Goal: Find contact information: Find contact information

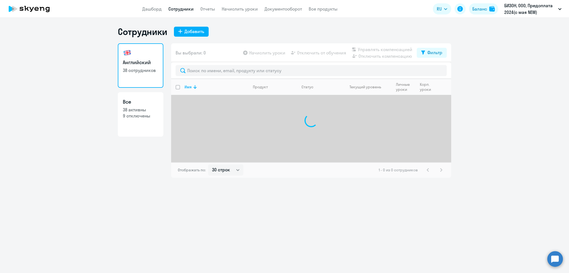
select select "30"
click at [192, 71] on input "text" at bounding box center [311, 70] width 271 height 11
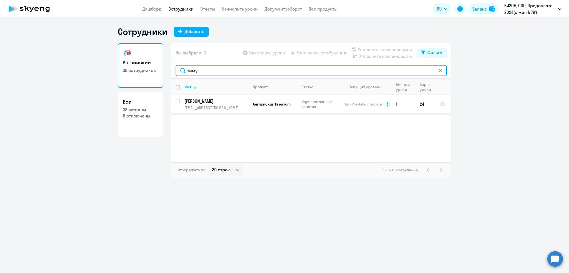
type input "тиму"
click at [198, 99] on p "Тимур" at bounding box center [216, 101] width 63 height 6
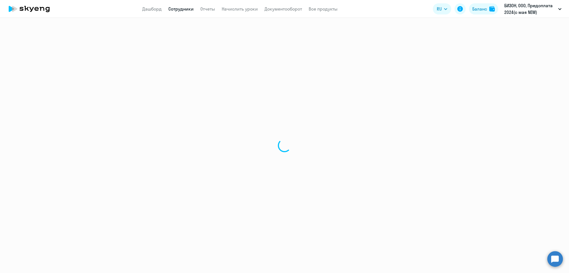
select select "english"
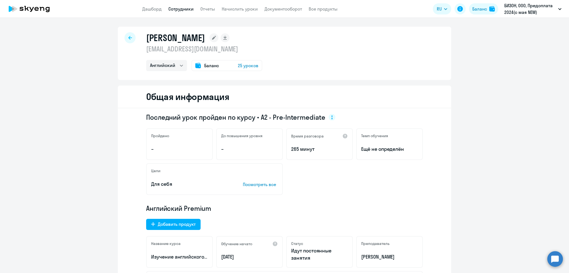
select select "30"
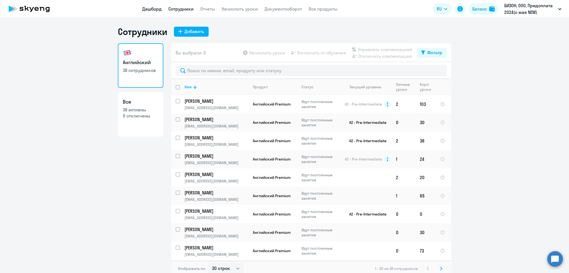
click at [147, 10] on link "Дашборд" at bounding box center [151, 9] width 19 height 6
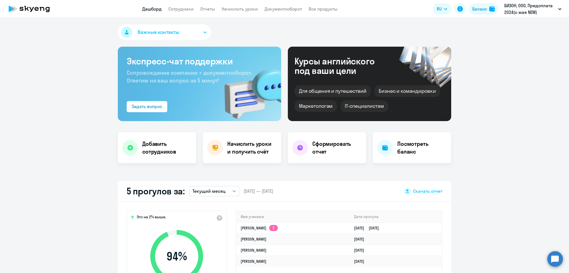
select select "30"
drag, startPoint x: 76, startPoint y: 247, endPoint x: 89, endPoint y: 166, distance: 82.2
click at [76, 247] on app-truancy-attendance-dashboard "5 прогулов за: Текущий месяц – 01.10.2025 — 31.10.2025 Скачать отчет Это на 2% …" at bounding box center [284, 251] width 569 height 140
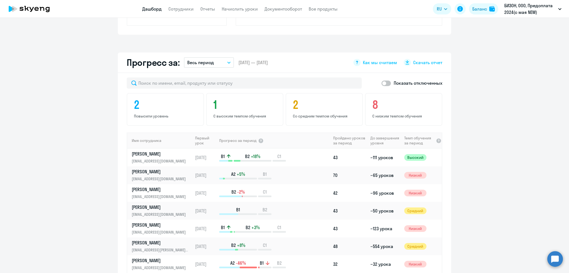
scroll to position [285, 0]
click at [382, 83] on span at bounding box center [386, 84] width 9 height 6
click at [381, 84] on input "checkbox" at bounding box center [381, 84] width 0 height 0
checkbox input "true"
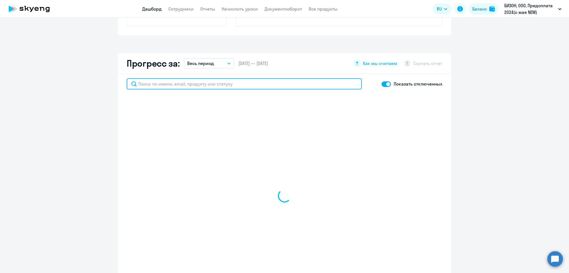
click at [228, 83] on input "text" at bounding box center [244, 83] width 235 height 11
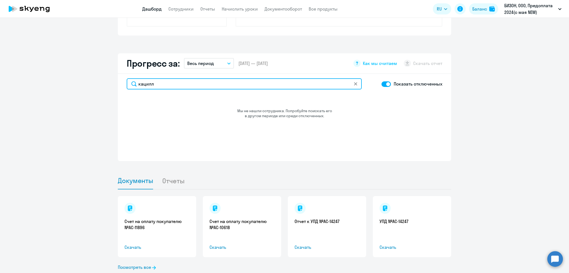
type input "кацилл"
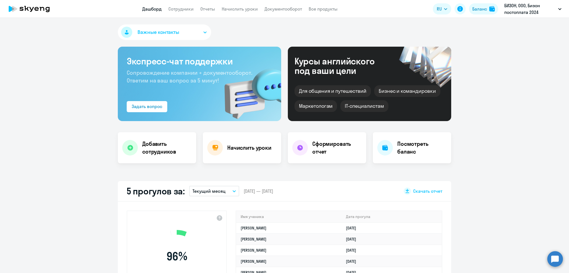
click at [181, 11] on app-menu-item-link "Сотрудники" at bounding box center [180, 9] width 25 height 7
select select "30"
click at [178, 8] on link "Сотрудники" at bounding box center [180, 9] width 25 height 6
select select "30"
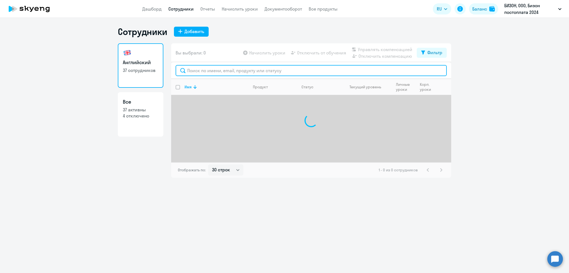
click at [195, 69] on input "text" at bounding box center [311, 70] width 271 height 11
type input "к"
type input "тимур"
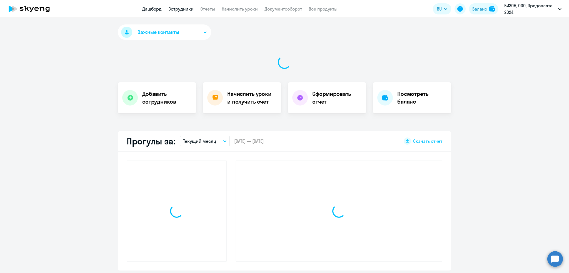
click at [187, 7] on link "Сотрудники" at bounding box center [180, 9] width 25 height 6
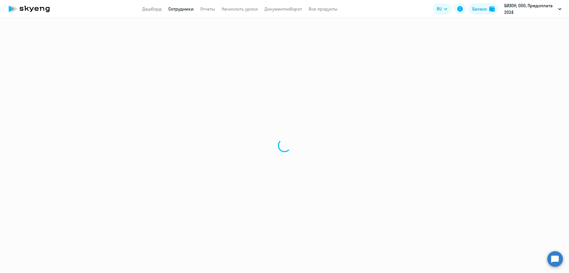
select select "30"
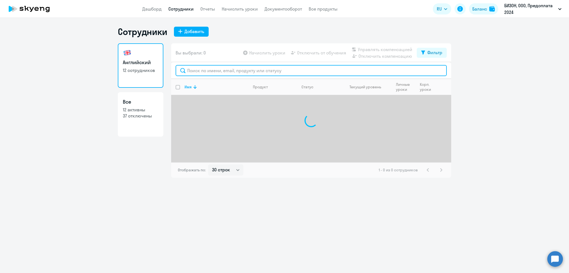
click at [191, 70] on input "text" at bounding box center [311, 70] width 271 height 11
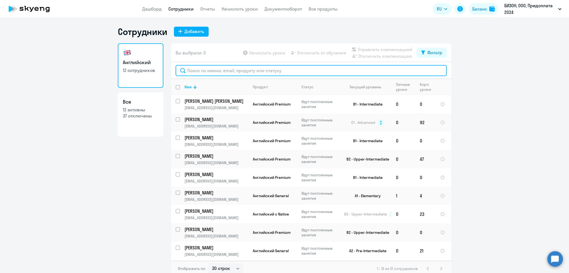
type input "у"
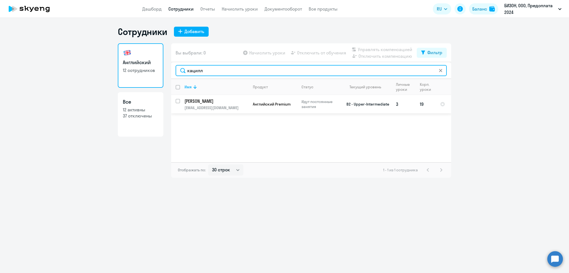
type input "кацилл"
click at [196, 105] on td "[PERSON_NAME] [EMAIL_ADDRESS][DOMAIN_NAME]" at bounding box center [214, 104] width 68 height 18
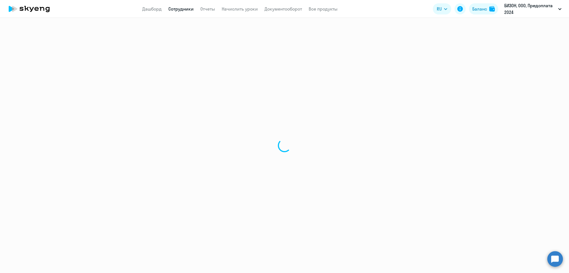
select select "english"
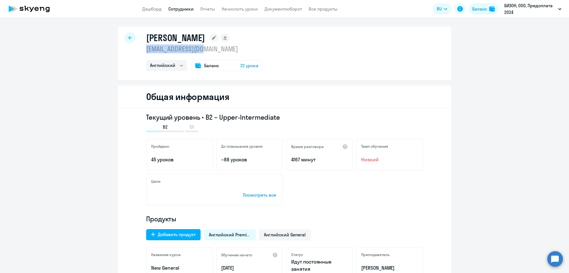
drag, startPoint x: 199, startPoint y: 51, endPoint x: 142, endPoint y: 47, distance: 57.4
click at [140, 47] on div "[PERSON_NAME] [EMAIL_ADDRESS][DOMAIN_NAME] Английский Баланс 22 урока" at bounding box center [284, 53] width 333 height 53
copy p "[EMAIL_ADDRESS][DOMAIN_NAME]"
